Goal: Task Accomplishment & Management: Complete application form

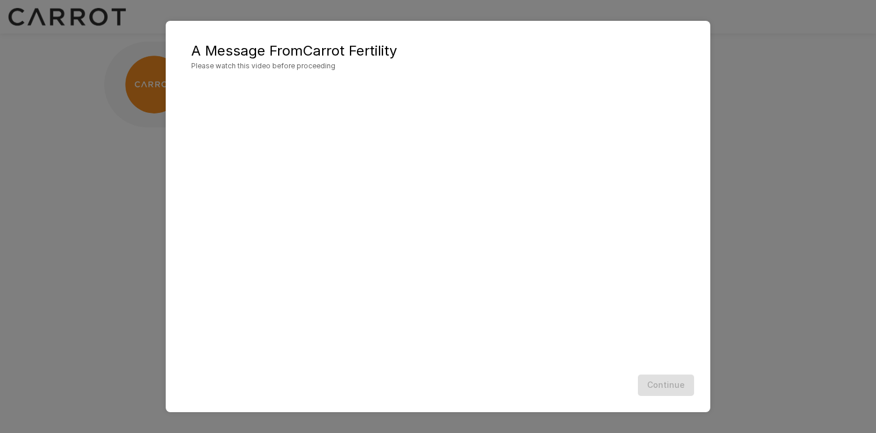
scroll to position [1, 0]
click at [660, 387] on button "Continue" at bounding box center [666, 385] width 56 height 21
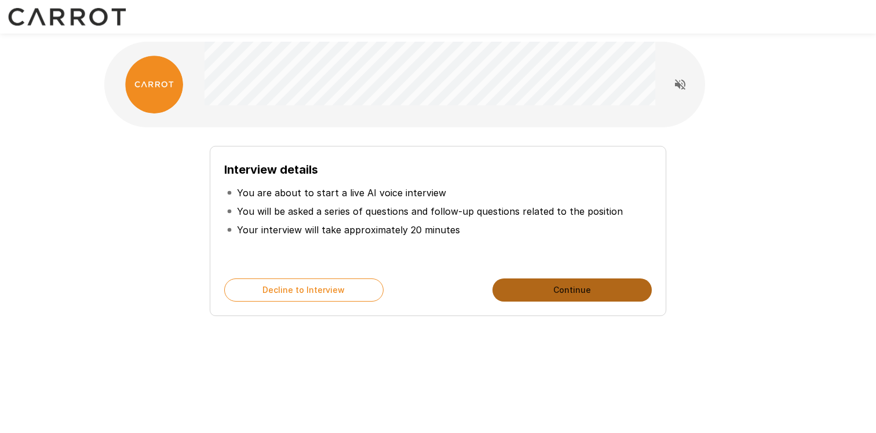
click at [610, 286] on button "Continue" at bounding box center [571, 290] width 159 height 23
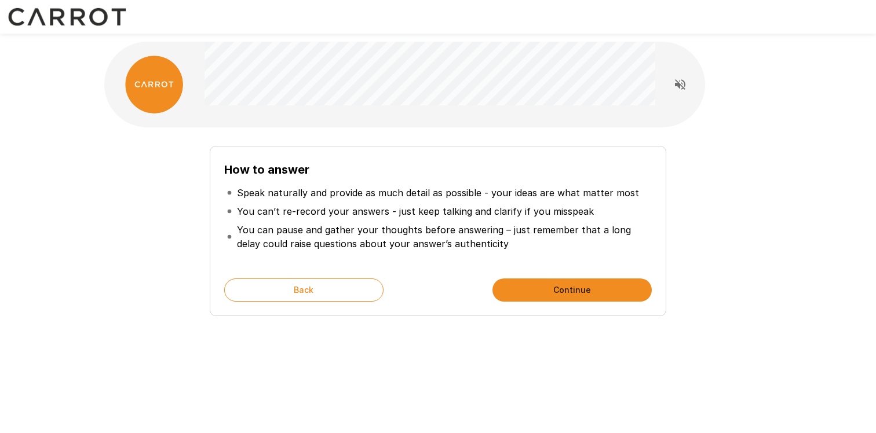
click at [539, 291] on button "Continue" at bounding box center [571, 290] width 159 height 23
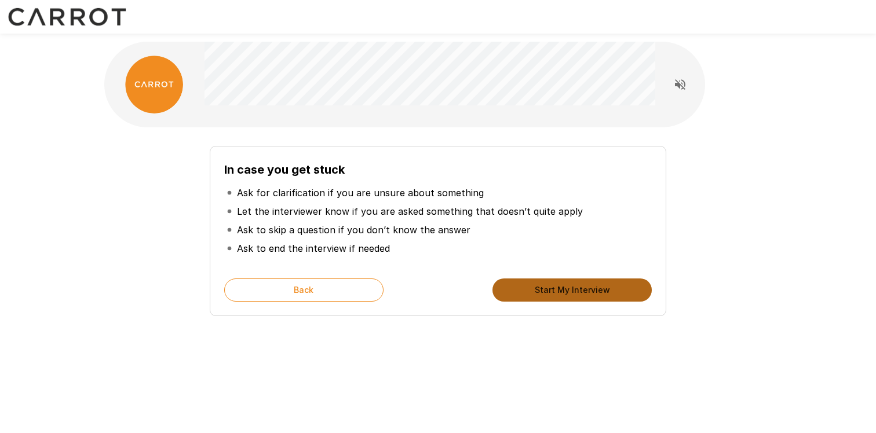
click at [539, 291] on button "Start My Interview" at bounding box center [571, 290] width 159 height 23
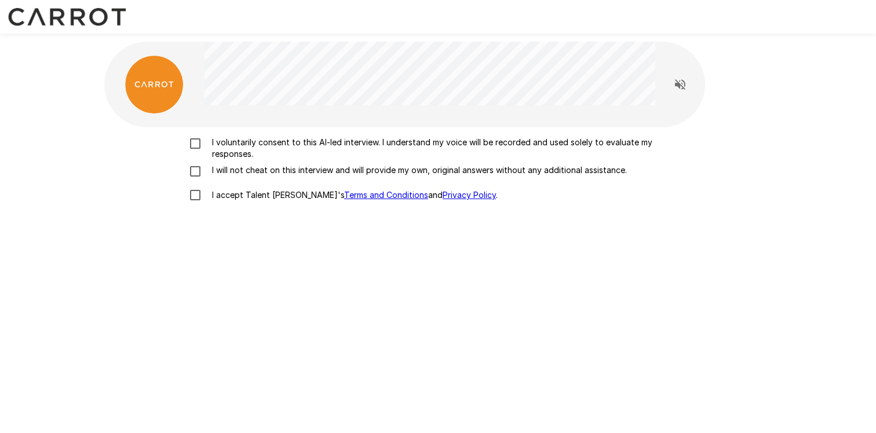
click at [215, 151] on p "I voluntarily consent to this AI-led interview. I understand my voice will be r…" at bounding box center [449, 148] width 485 height 23
click at [213, 168] on p "I will not cheat on this interview and will provide my own, original answers wi…" at bounding box center [416, 170] width 419 height 12
click at [214, 191] on p "I accept Talent Llama's Terms and Conditions and Privacy Policy ." at bounding box center [352, 195] width 290 height 12
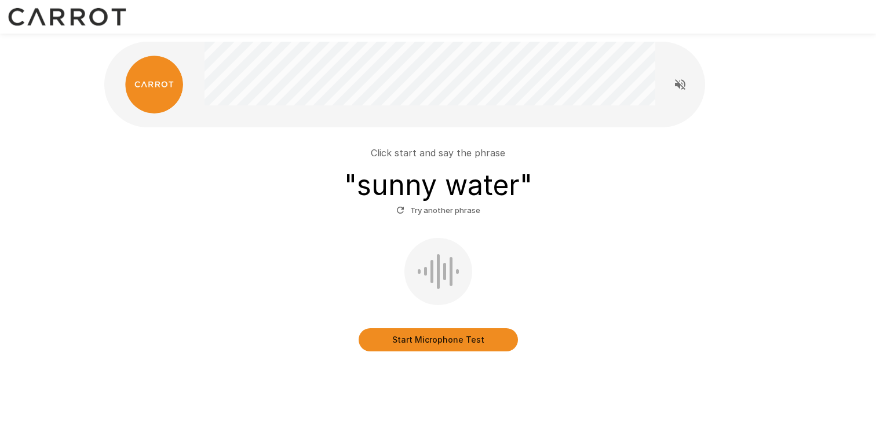
click at [408, 336] on button "Start Microphone Test" at bounding box center [437, 339] width 159 height 23
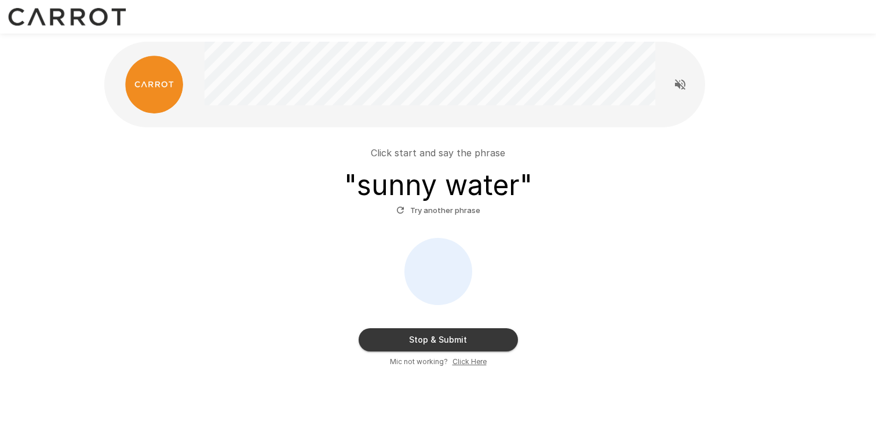
click at [409, 338] on button "Stop & Submit" at bounding box center [437, 339] width 159 height 23
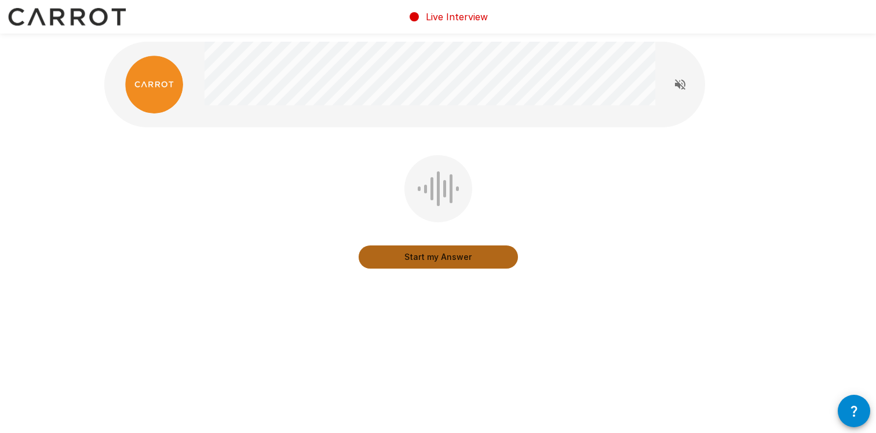
click at [415, 258] on button "Start my Answer" at bounding box center [437, 257] width 159 height 23
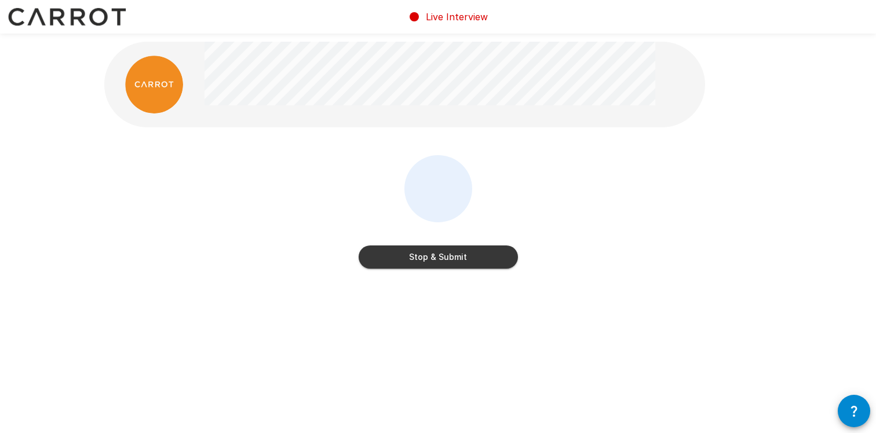
click at [415, 258] on button "Stop & Submit" at bounding box center [437, 257] width 159 height 23
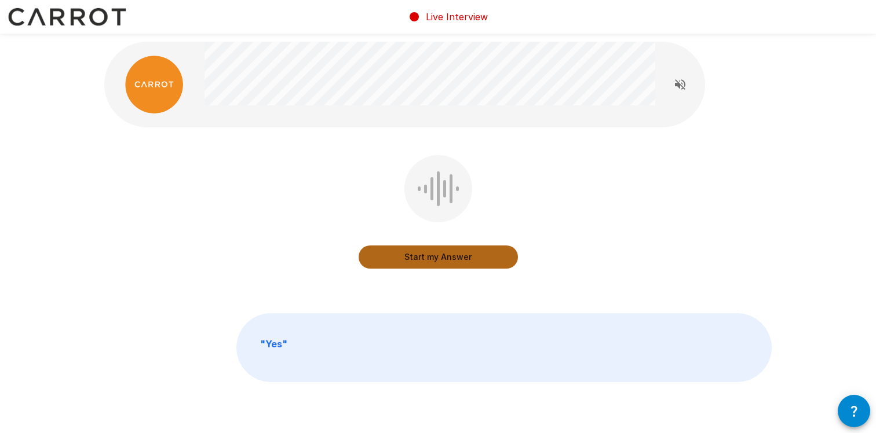
click at [415, 254] on button "Start my Answer" at bounding box center [437, 257] width 159 height 23
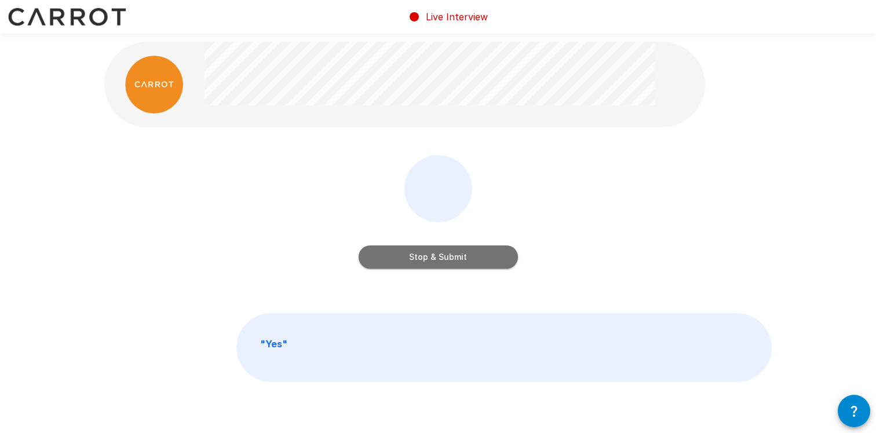
click at [415, 254] on button "Stop & Submit" at bounding box center [437, 257] width 159 height 23
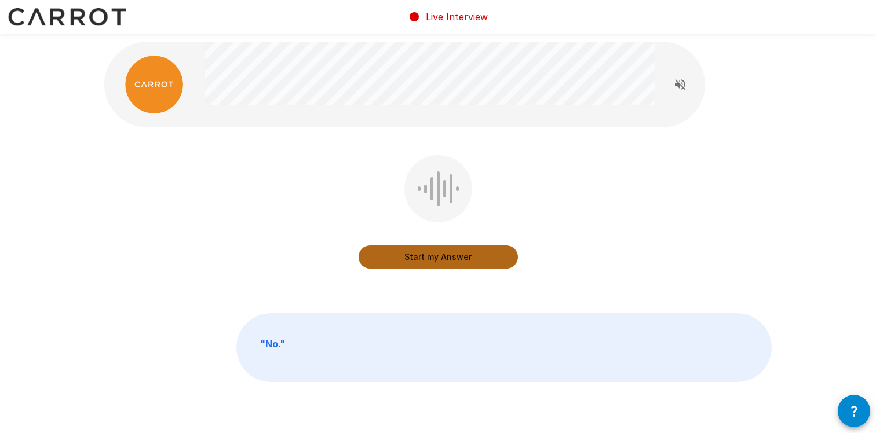
click at [415, 254] on button "Start my Answer" at bounding box center [437, 257] width 159 height 23
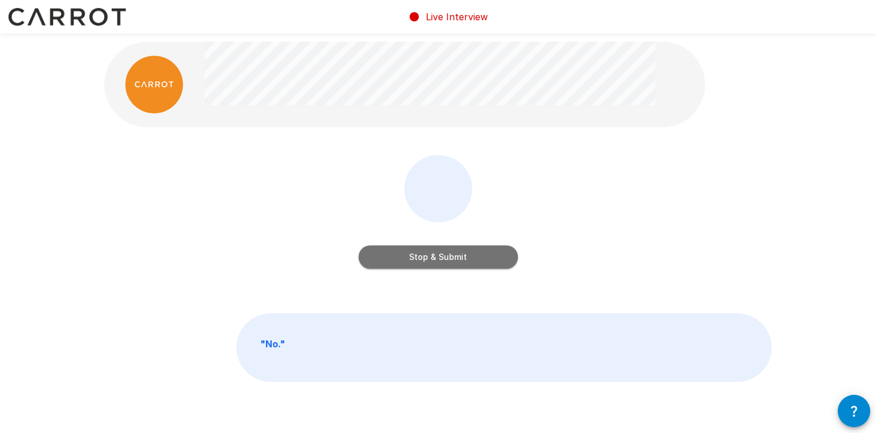
click at [416, 254] on button "Stop & Submit" at bounding box center [437, 257] width 159 height 23
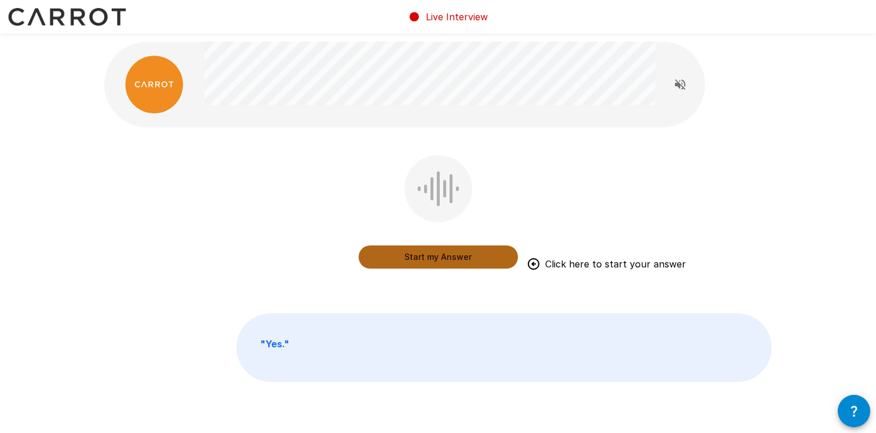
click at [394, 253] on button "Start my Answer" at bounding box center [437, 257] width 159 height 23
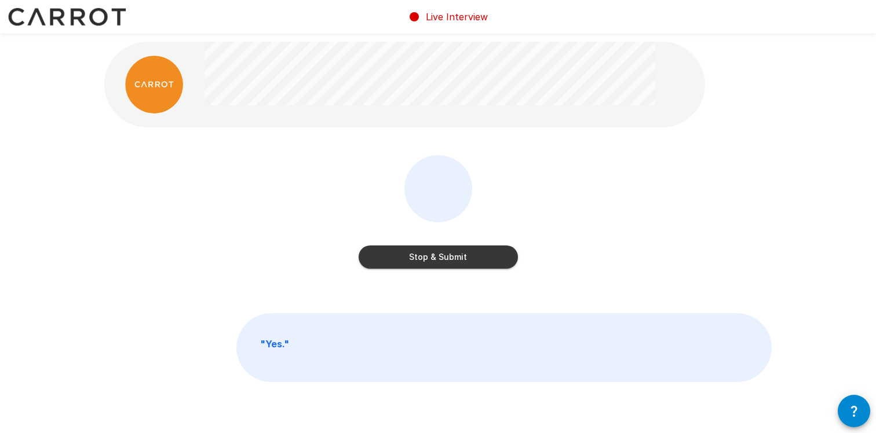
click at [458, 261] on button "Stop & Submit" at bounding box center [437, 257] width 159 height 23
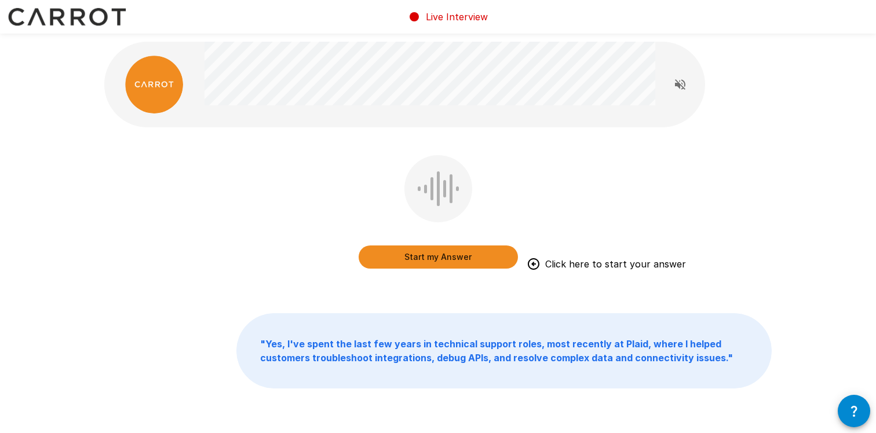
click at [448, 258] on button "Start my Answer" at bounding box center [437, 257] width 159 height 23
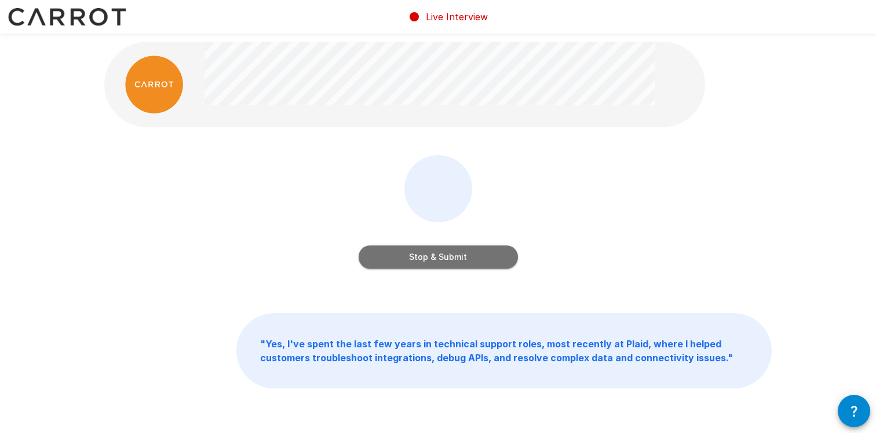
click at [448, 258] on button "Stop & Submit" at bounding box center [437, 257] width 159 height 23
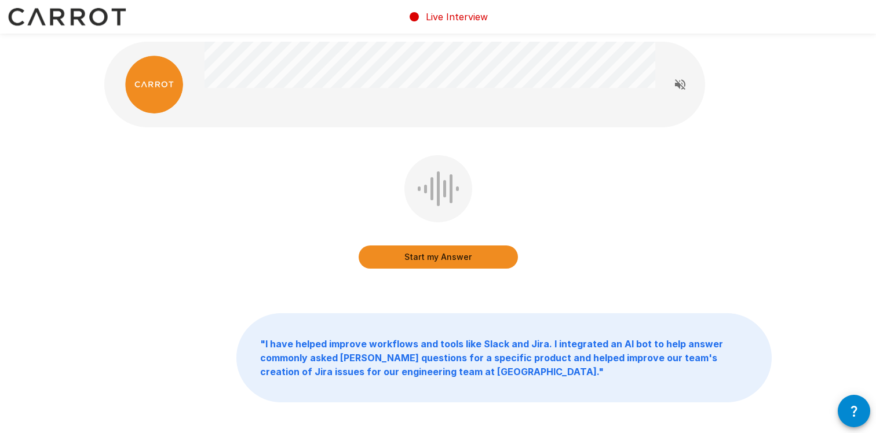
click at [448, 258] on button "Start my Answer" at bounding box center [437, 257] width 159 height 23
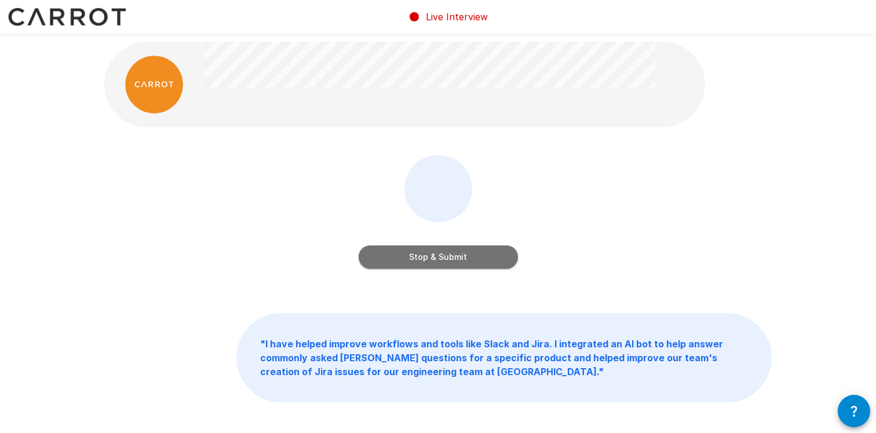
click at [448, 257] on button "Stop & Submit" at bounding box center [437, 257] width 159 height 23
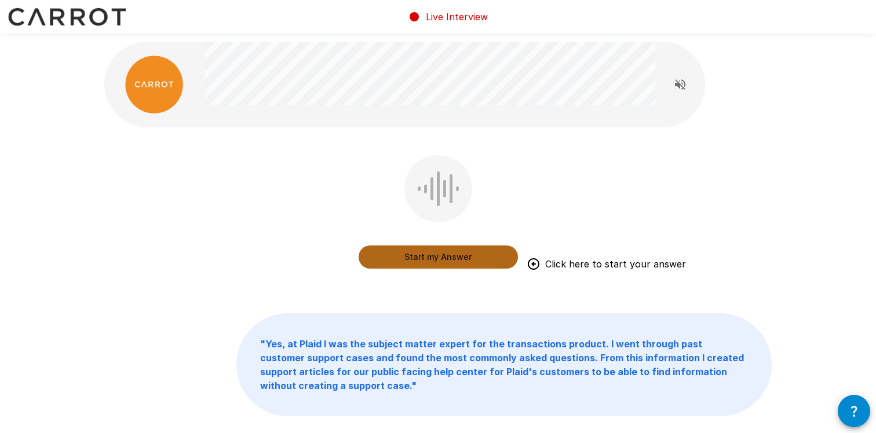
click at [437, 258] on button "Start my Answer" at bounding box center [437, 257] width 159 height 23
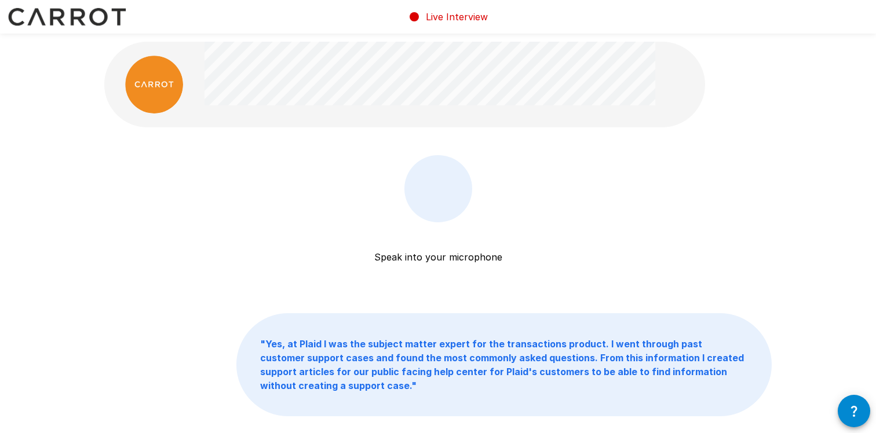
click at [424, 231] on p "Speak into your microphone" at bounding box center [438, 243] width 128 height 42
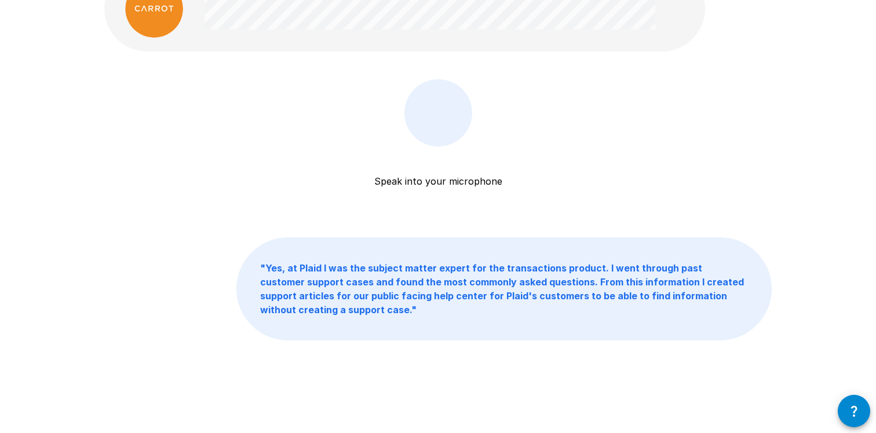
click at [449, 188] on div "Speak into your microphone Stop & Submit" at bounding box center [437, 159] width 159 height 160
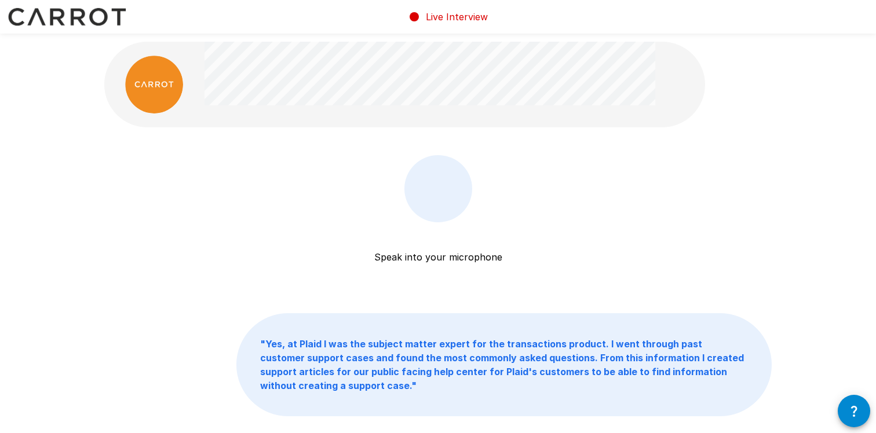
click at [435, 17] on p "Live Interview" at bounding box center [457, 17] width 62 height 14
click at [420, 216] on div at bounding box center [438, 188] width 68 height 67
click at [420, 267] on div "Speak into your microphone Stop & Submit" at bounding box center [437, 235] width 159 height 160
click at [437, 250] on p "Speak into your microphone" at bounding box center [438, 243] width 128 height 42
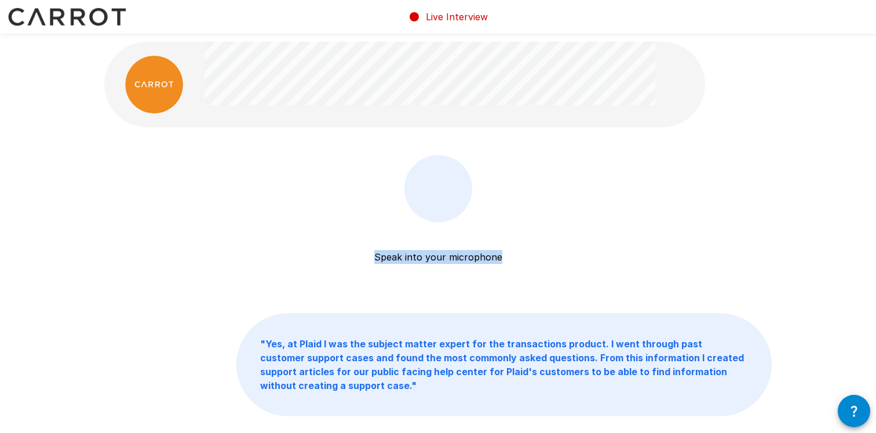
click at [437, 250] on p "Speak into your microphone" at bounding box center [438, 243] width 128 height 42
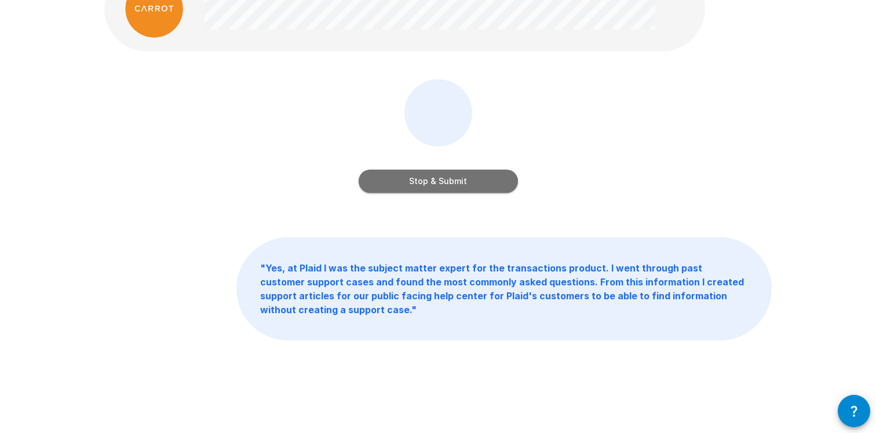
click at [441, 181] on button "Stop & Submit" at bounding box center [437, 181] width 159 height 23
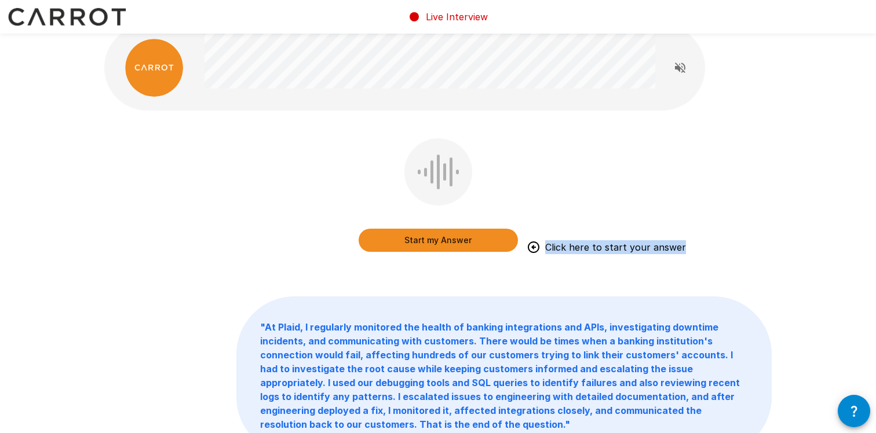
scroll to position [0, 0]
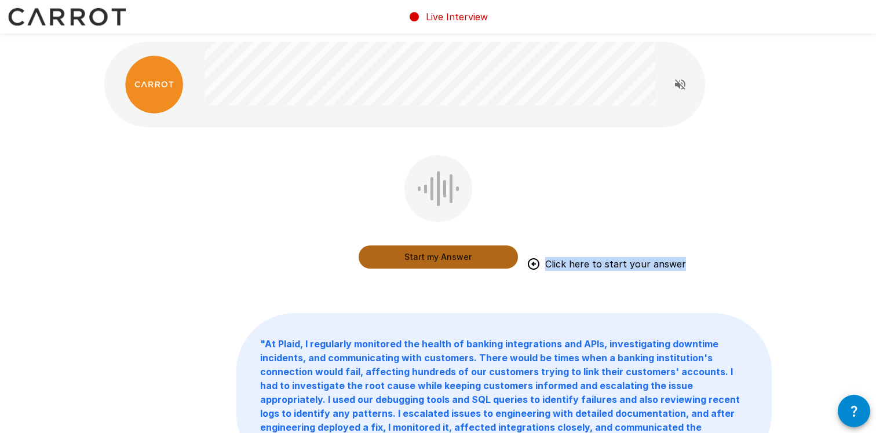
click at [405, 261] on button "Start my Answer" at bounding box center [437, 257] width 159 height 23
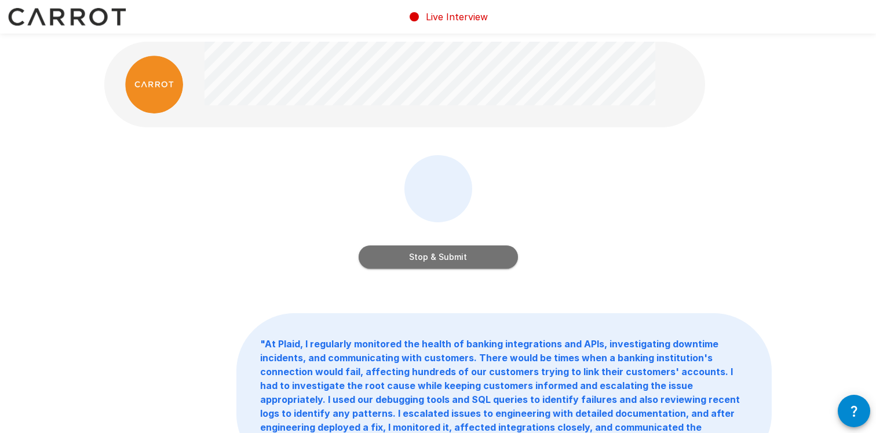
click at [405, 261] on button "Stop & Submit" at bounding box center [437, 257] width 159 height 23
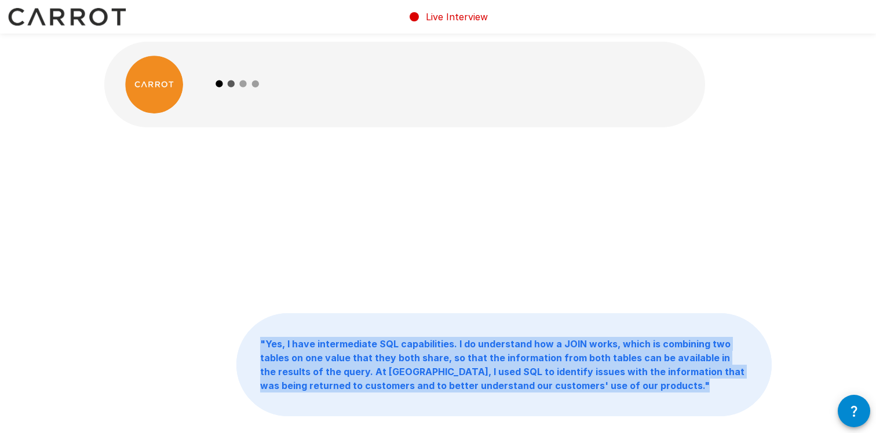
click at [405, 261] on div "" Yes, I have intermediate SQL capabilities. I do understand how a JOIN works, …" at bounding box center [437, 220] width 667 height 130
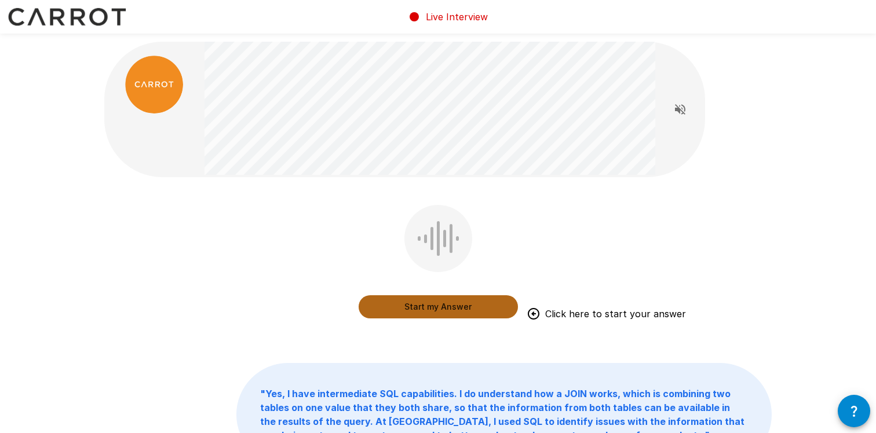
click at [425, 306] on button "Start my Answer" at bounding box center [437, 306] width 159 height 23
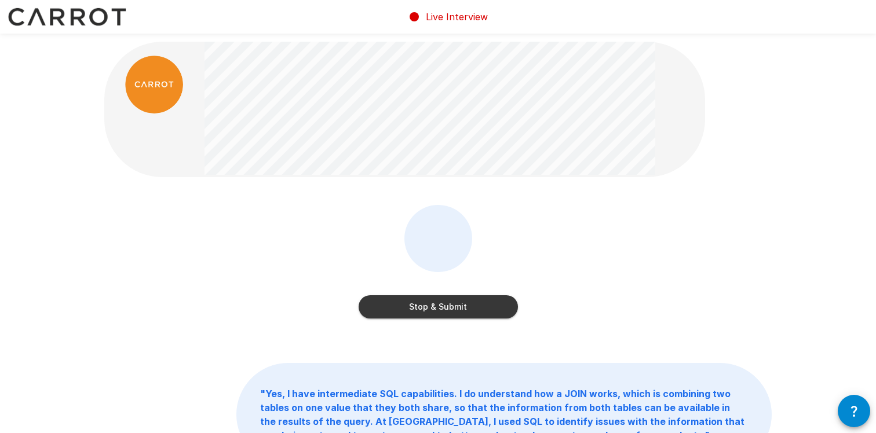
click at [449, 307] on button "Stop & Submit" at bounding box center [437, 306] width 159 height 23
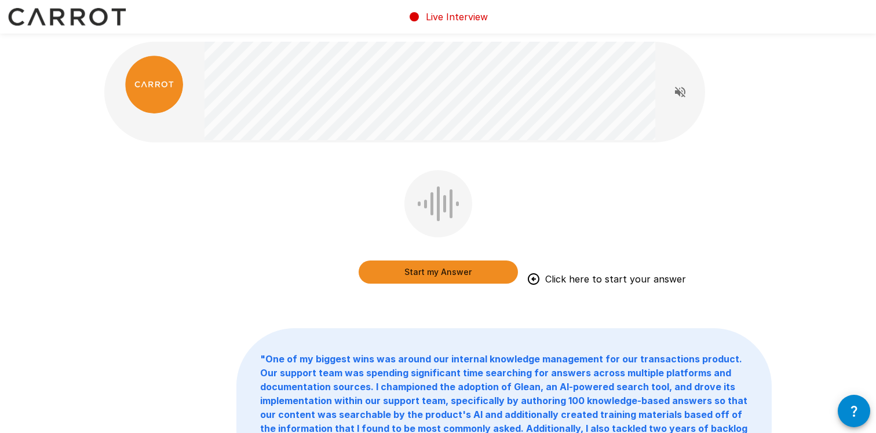
click at [452, 281] on button "Start my Answer" at bounding box center [437, 272] width 159 height 23
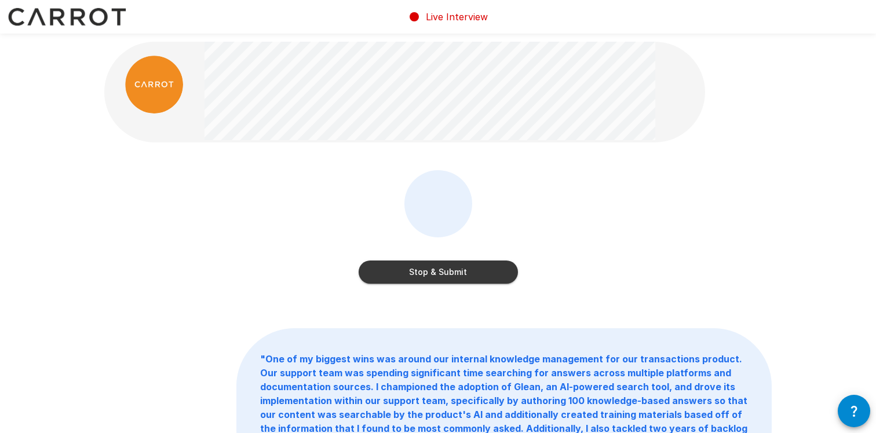
click at [453, 279] on button "Stop & Submit" at bounding box center [437, 272] width 159 height 23
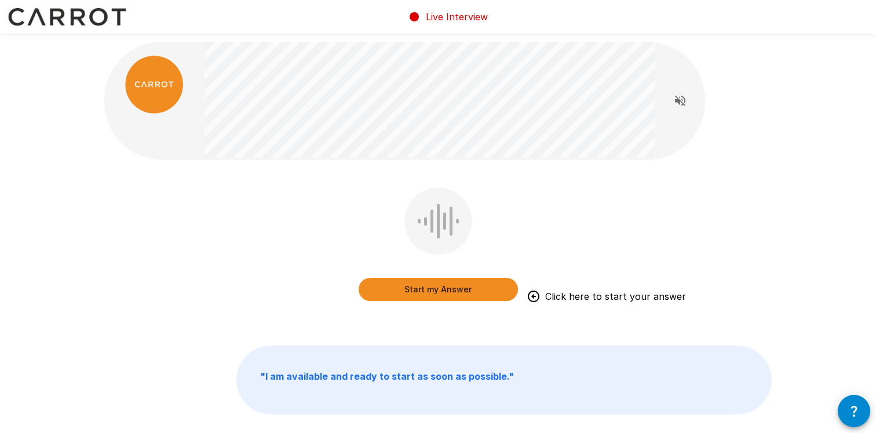
click at [419, 298] on button "Start my Answer" at bounding box center [437, 289] width 159 height 23
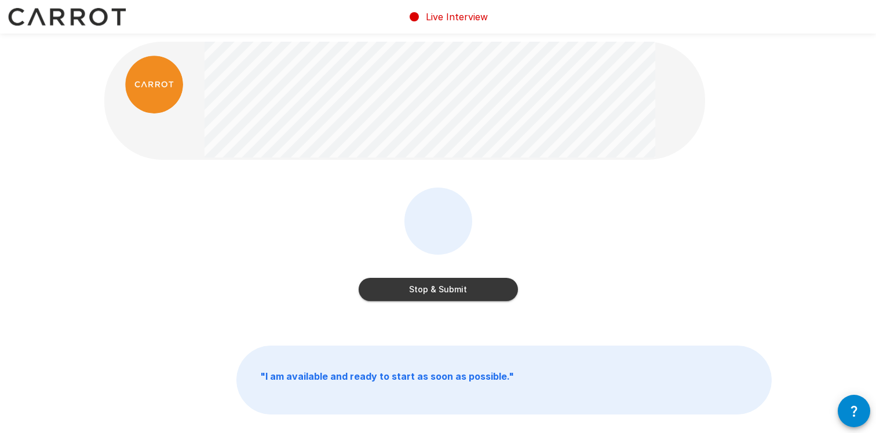
click at [486, 295] on button "Stop & Submit" at bounding box center [437, 289] width 159 height 23
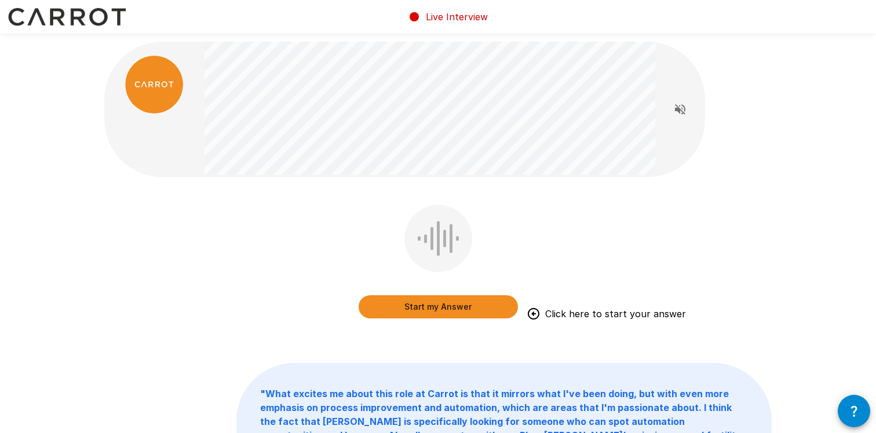
click at [318, 218] on div "Start my Answer Click here to start your answer" at bounding box center [437, 270] width 667 height 130
click at [453, 305] on button "Start my Answer" at bounding box center [437, 306] width 159 height 23
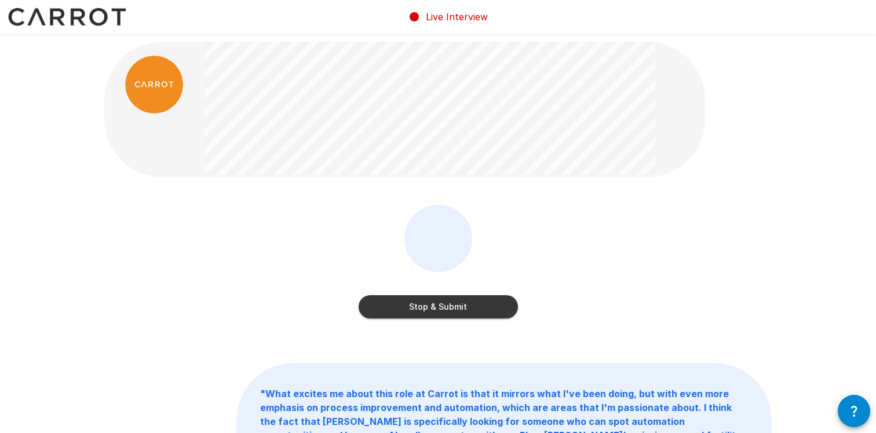
click at [481, 305] on button "Stop & Submit" at bounding box center [437, 306] width 159 height 23
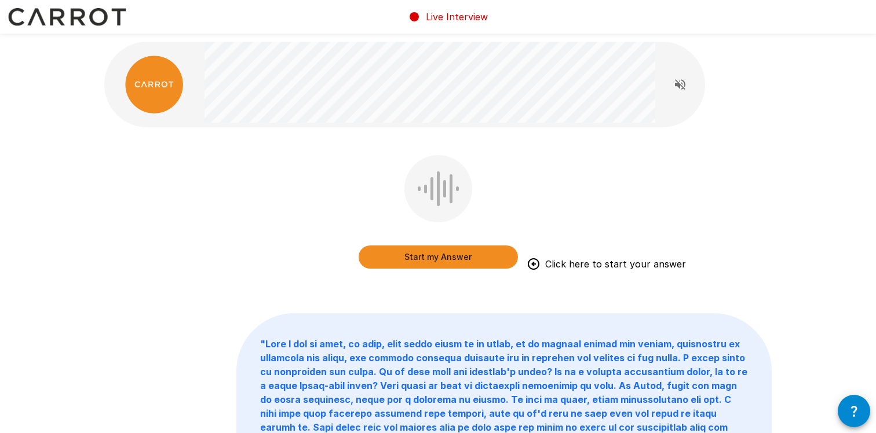
click at [405, 260] on button "Start my Answer" at bounding box center [437, 257] width 159 height 23
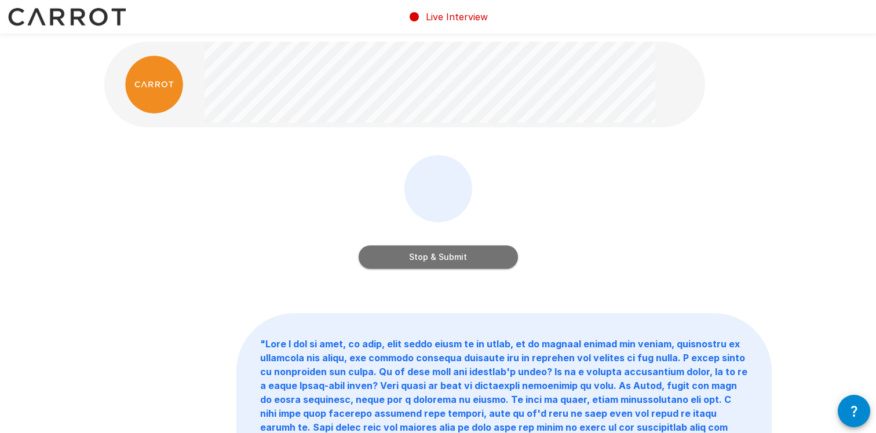
click at [433, 262] on button "Stop & Submit" at bounding box center [437, 257] width 159 height 23
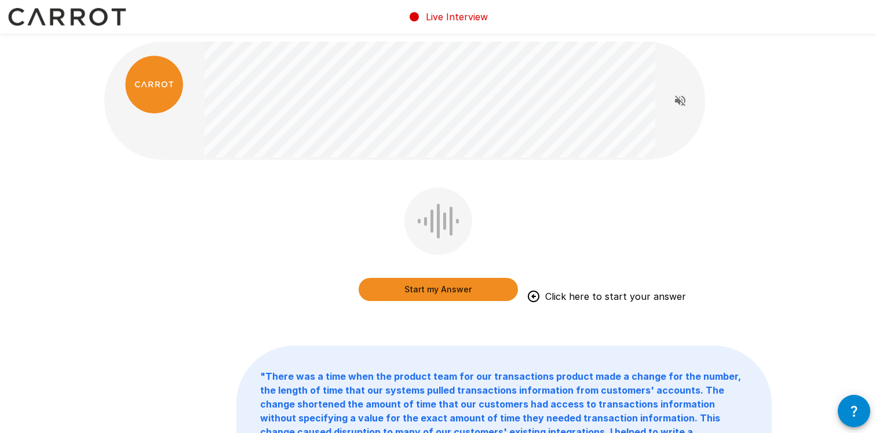
click at [431, 288] on button "Start my Answer" at bounding box center [437, 289] width 159 height 23
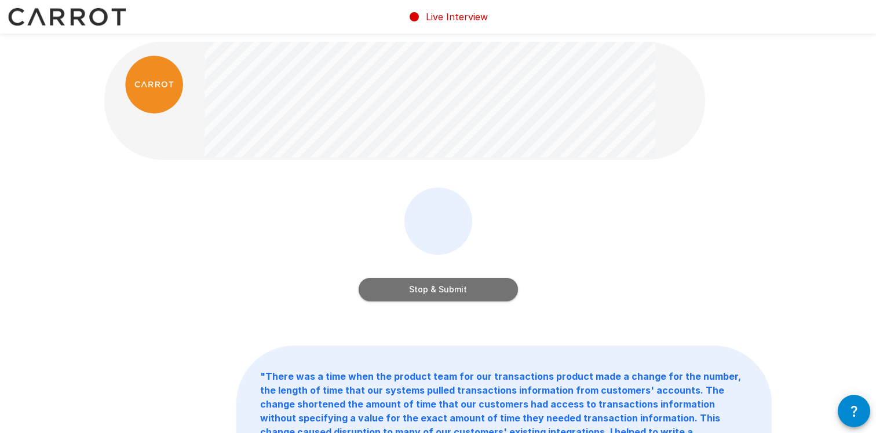
click at [458, 290] on button "Stop & Submit" at bounding box center [437, 289] width 159 height 23
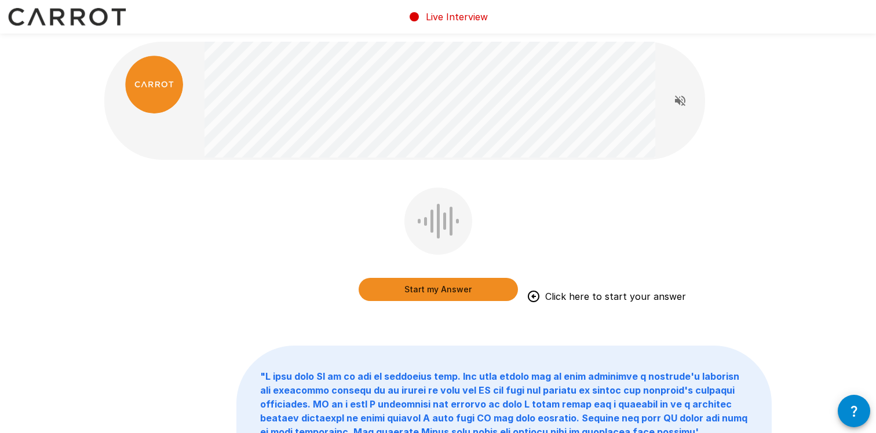
click at [458, 290] on button "Start my Answer" at bounding box center [437, 289] width 159 height 23
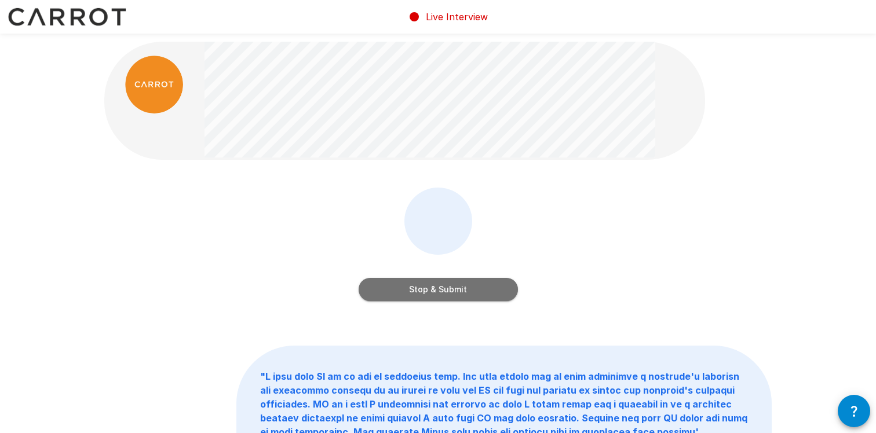
click at [458, 291] on button "Stop & Submit" at bounding box center [437, 289] width 159 height 23
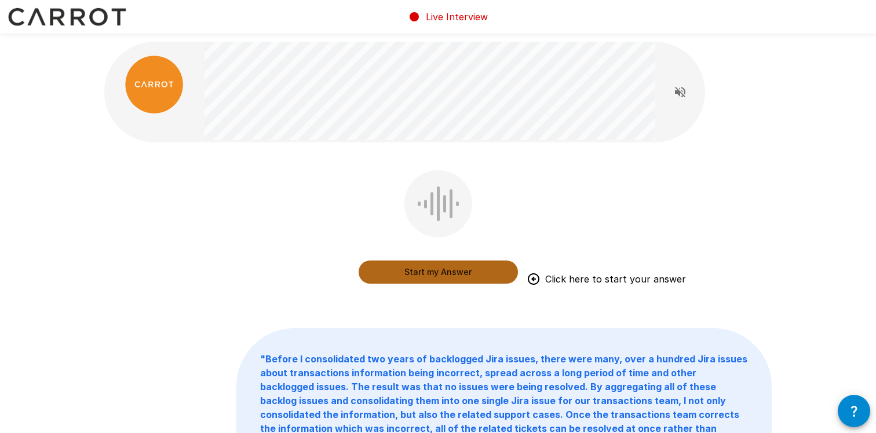
click at [453, 276] on button "Start my Answer" at bounding box center [437, 272] width 159 height 23
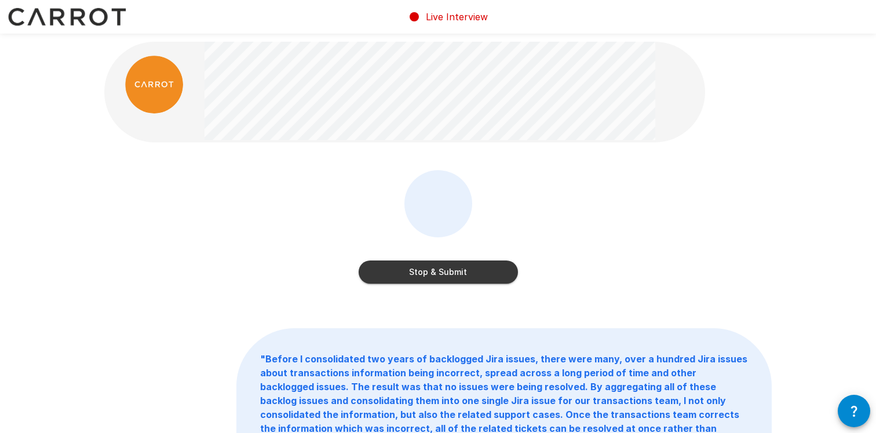
click at [453, 276] on button "Stop & Submit" at bounding box center [437, 272] width 159 height 23
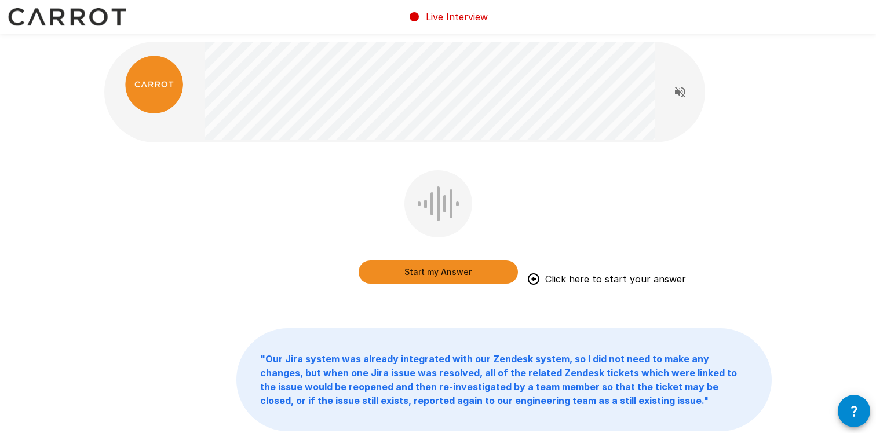
click at [453, 276] on button "Start my Answer" at bounding box center [437, 272] width 159 height 23
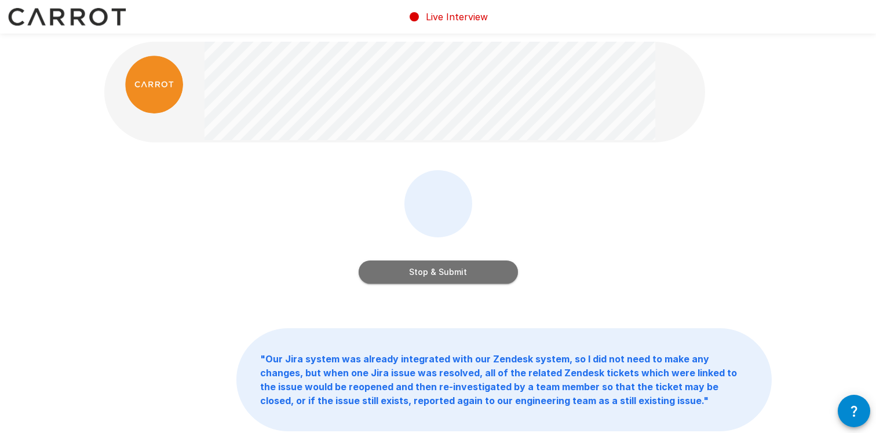
click at [453, 276] on button "Stop & Submit" at bounding box center [437, 272] width 159 height 23
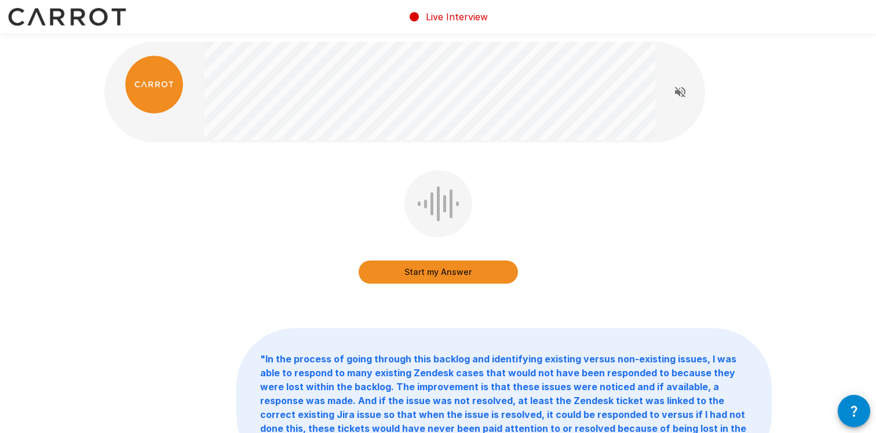
click at [461, 272] on button "Start my Answer" at bounding box center [437, 272] width 159 height 23
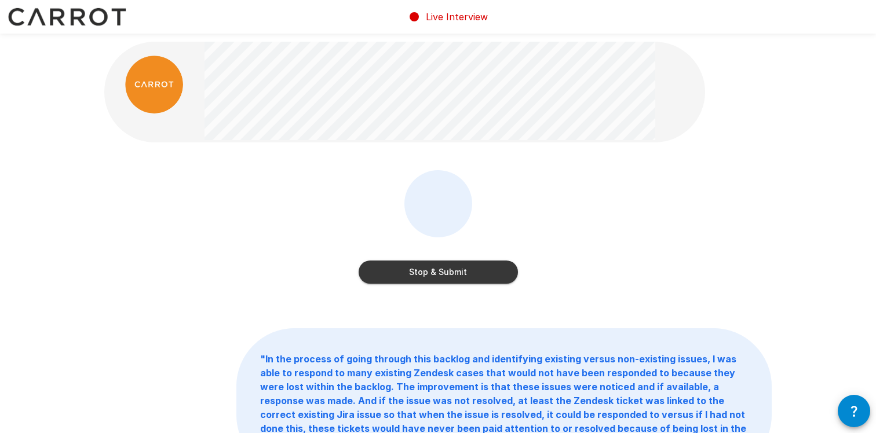
click at [460, 271] on button "Stop & Submit" at bounding box center [437, 272] width 159 height 23
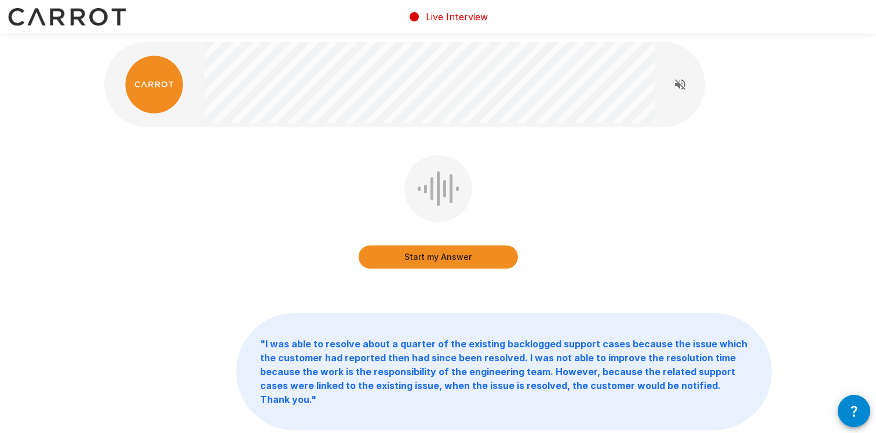
click at [421, 259] on button "Start my Answer" at bounding box center [437, 257] width 159 height 23
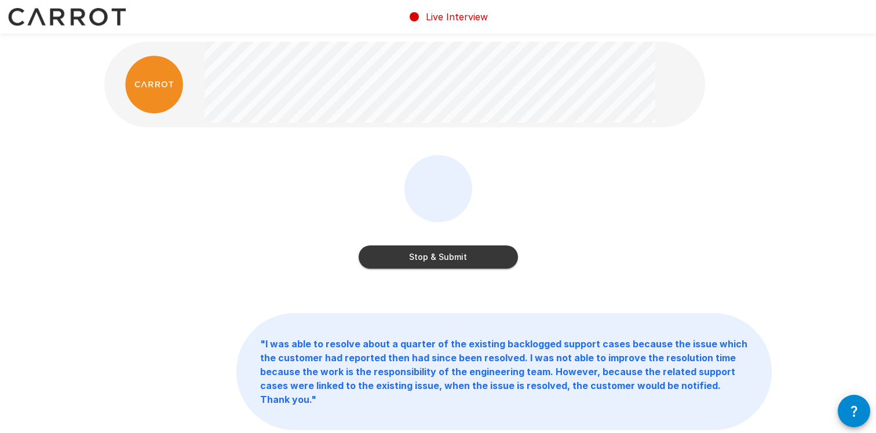
click at [470, 255] on button "Stop & Submit" at bounding box center [437, 257] width 159 height 23
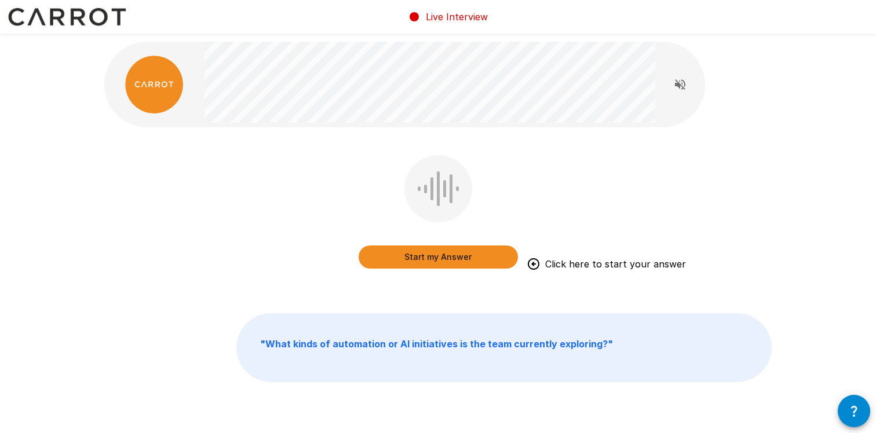
click at [464, 249] on button "Start my Answer" at bounding box center [437, 257] width 159 height 23
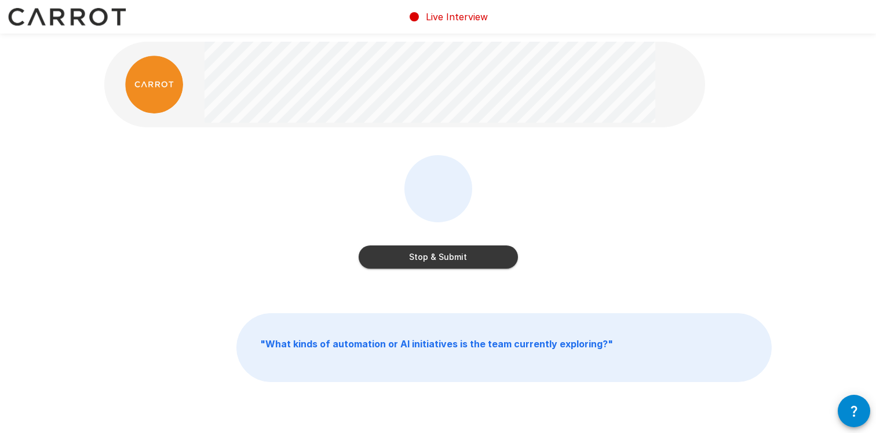
click at [478, 253] on button "Stop & Submit" at bounding box center [437, 257] width 159 height 23
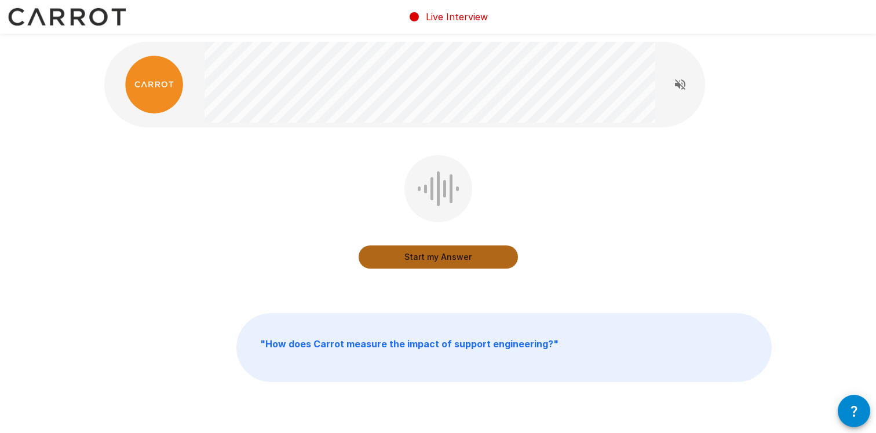
click at [476, 252] on button "Start my Answer" at bounding box center [437, 257] width 159 height 23
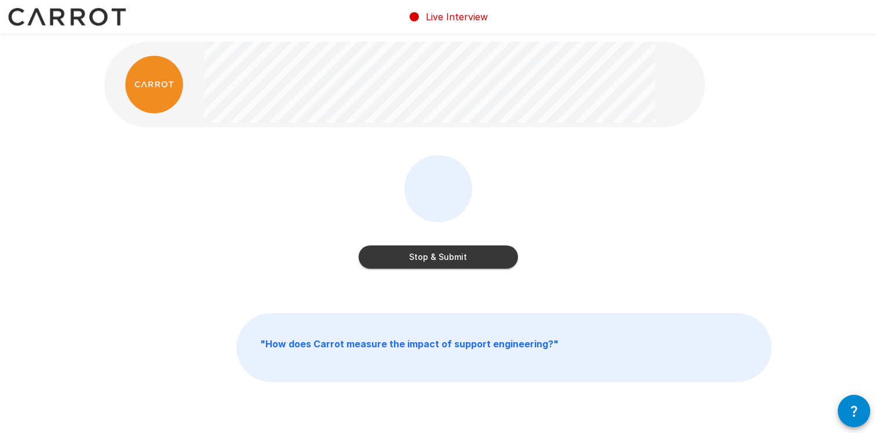
click at [486, 265] on button "Stop & Submit" at bounding box center [437, 257] width 159 height 23
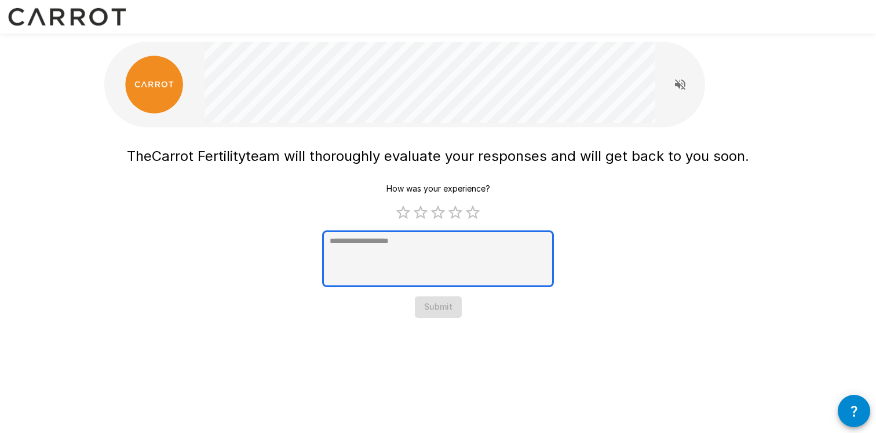
click at [486, 277] on textarea at bounding box center [438, 258] width 232 height 57
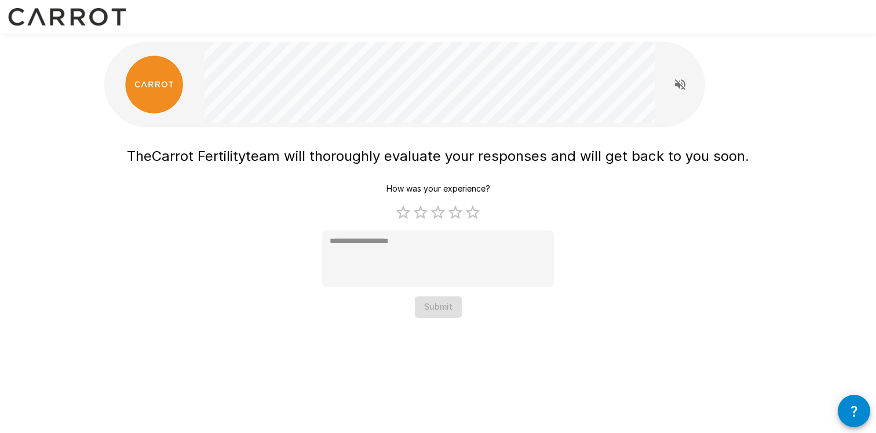
type textarea "*"
click at [51, 21] on img at bounding box center [67, 17] width 134 height 34
